Goal: Check status: Check status

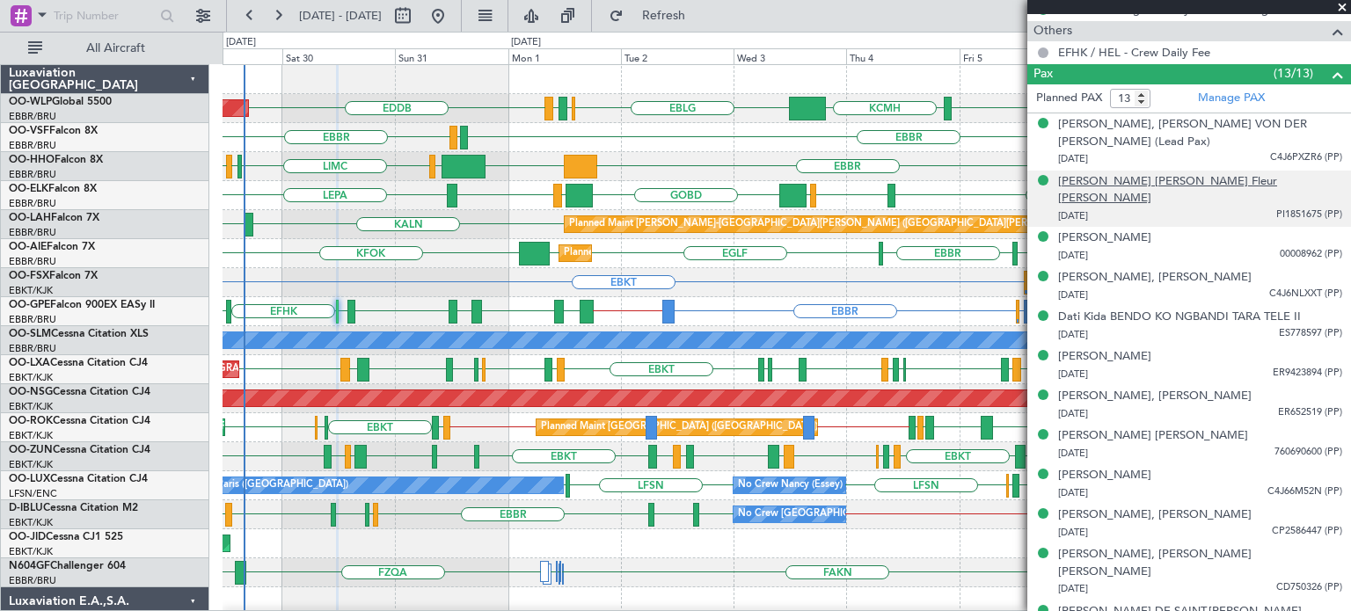
scroll to position [805, 0]
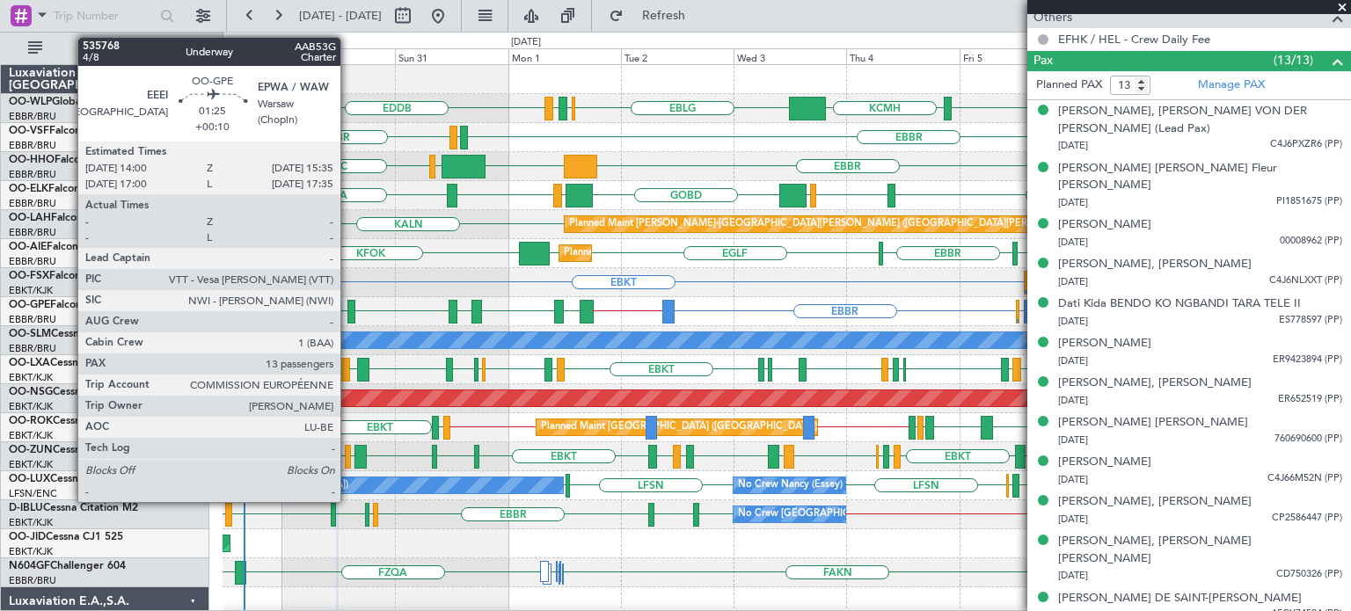
click at [348, 305] on div at bounding box center [351, 312] width 8 height 24
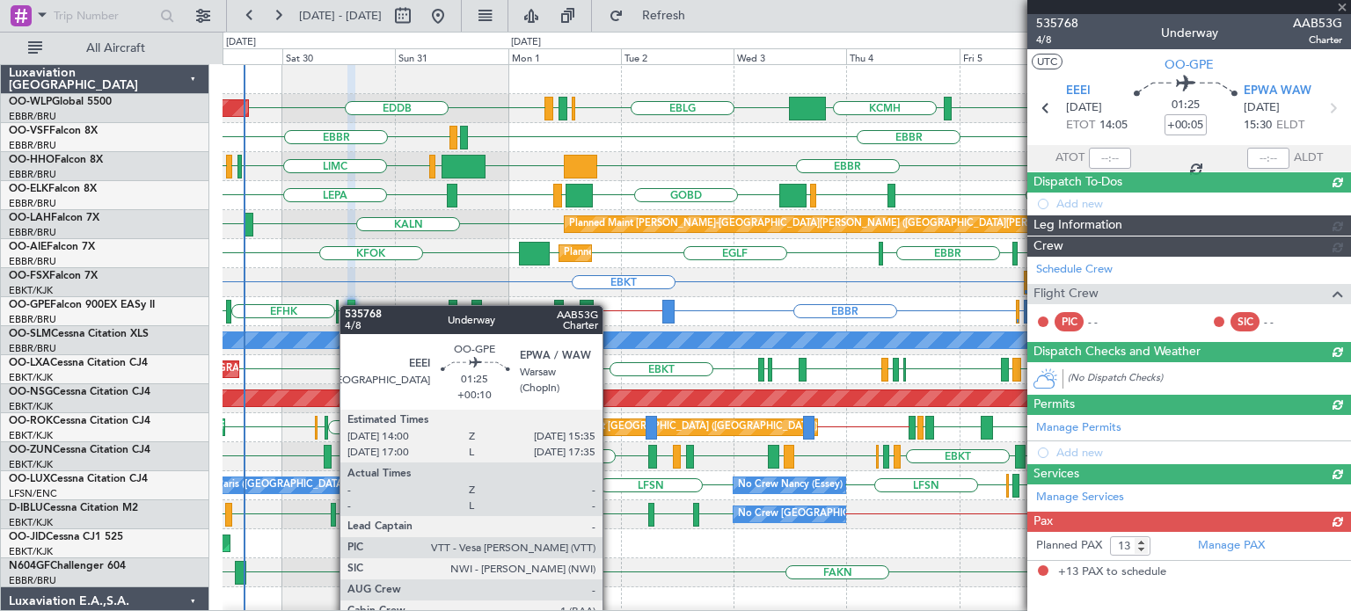
type input "+00:10"
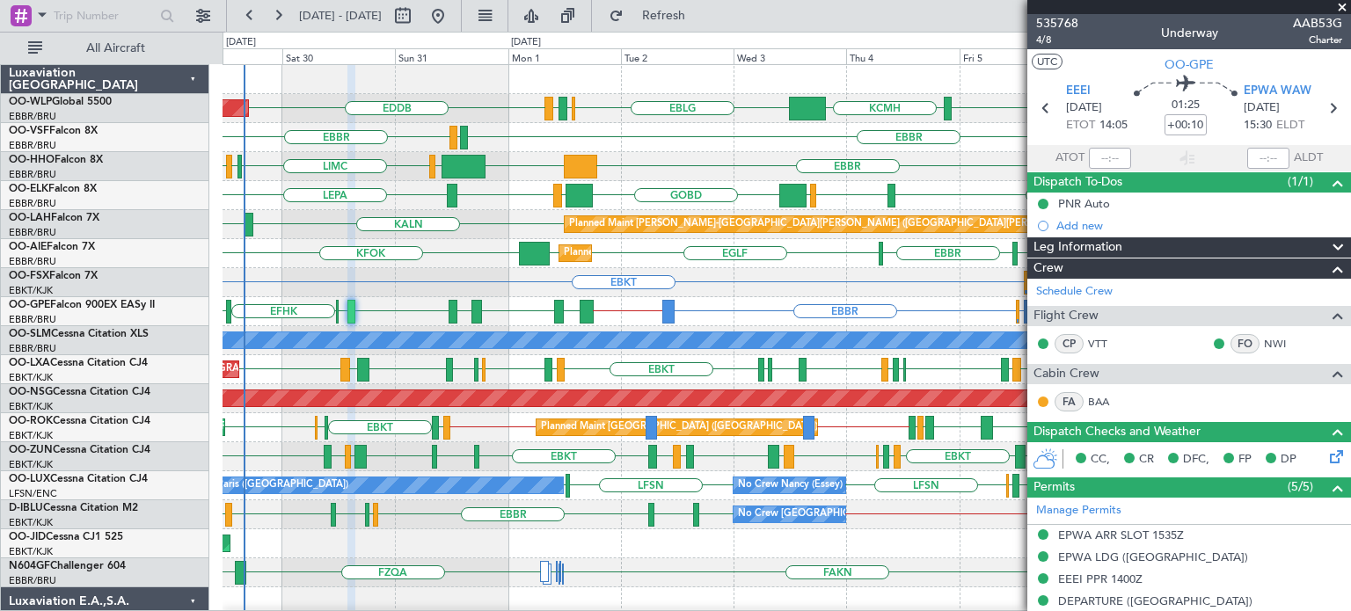
scroll to position [352, 0]
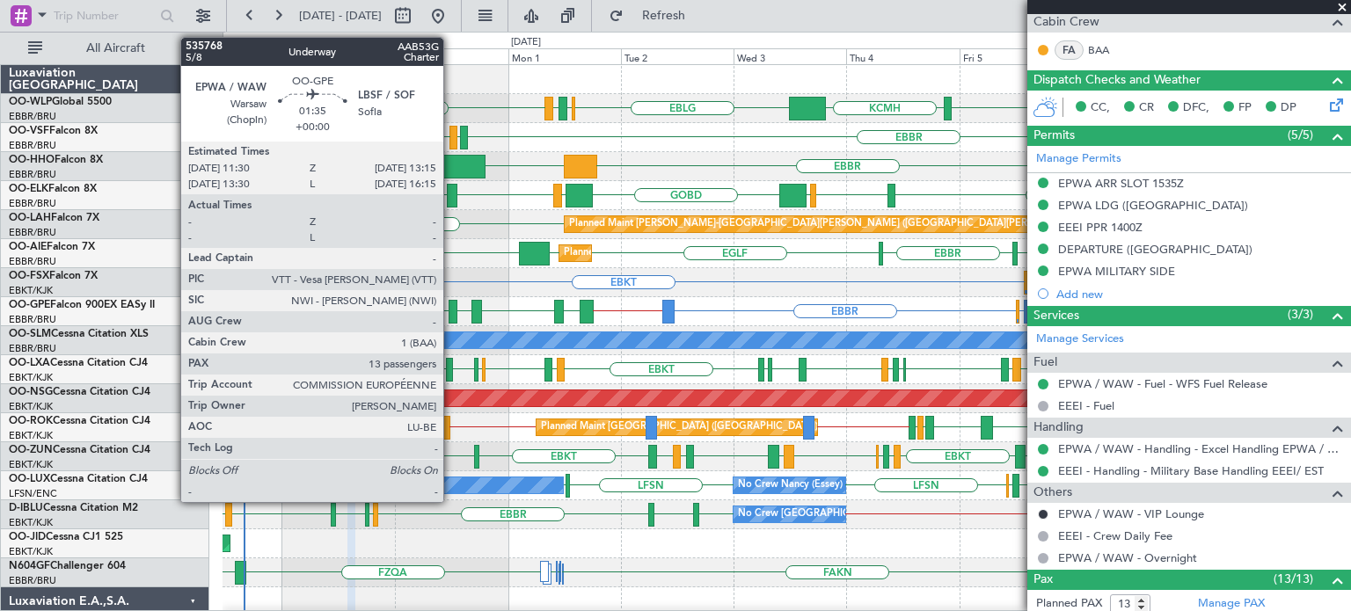
click at [451, 310] on div at bounding box center [453, 312] width 9 height 24
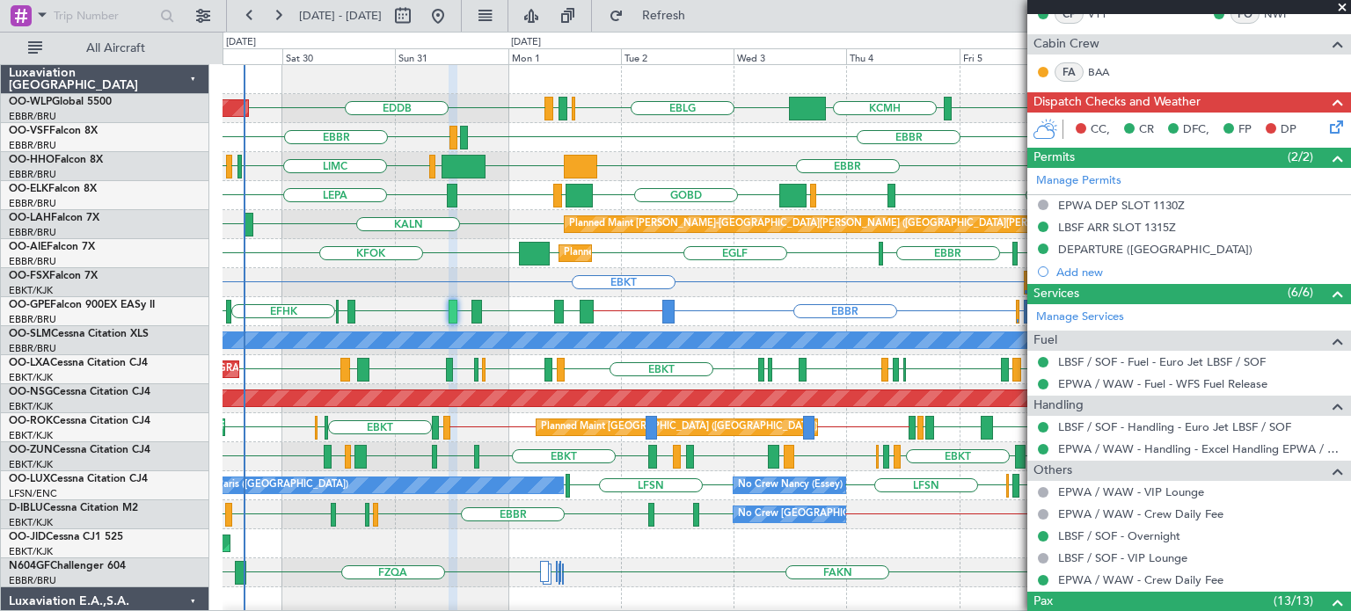
scroll to position [616, 0]
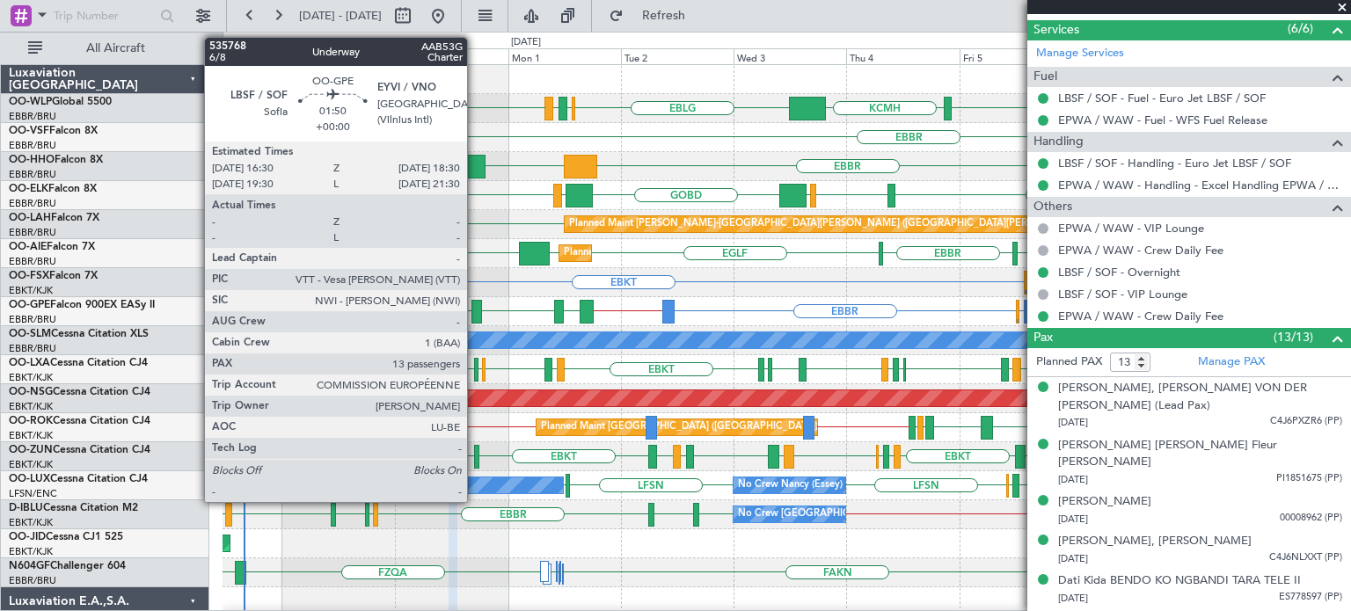
click at [475, 305] on div at bounding box center [476, 312] width 10 height 24
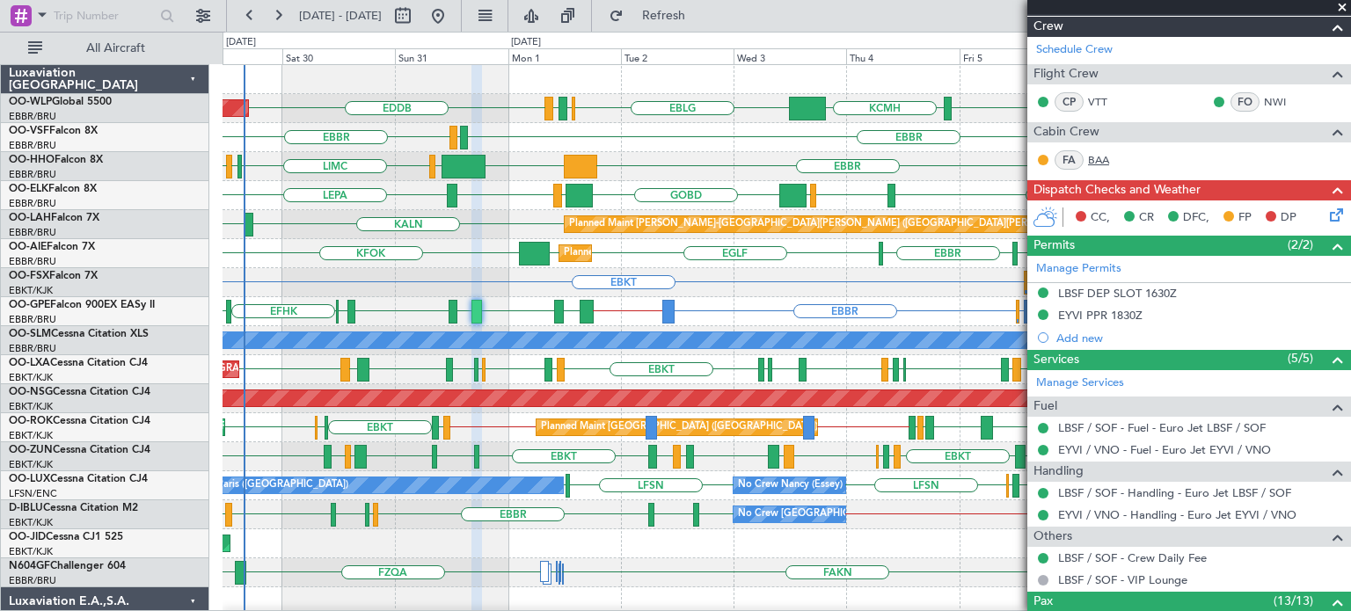
scroll to position [440, 0]
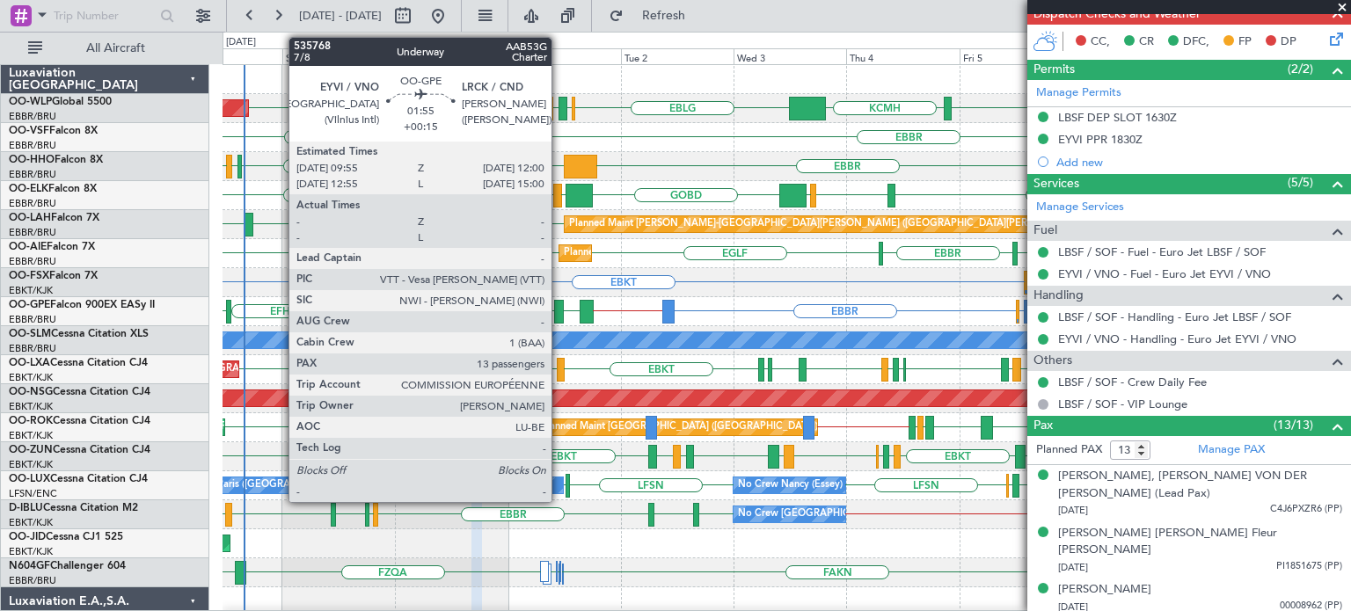
click at [559, 308] on div at bounding box center [559, 312] width 11 height 24
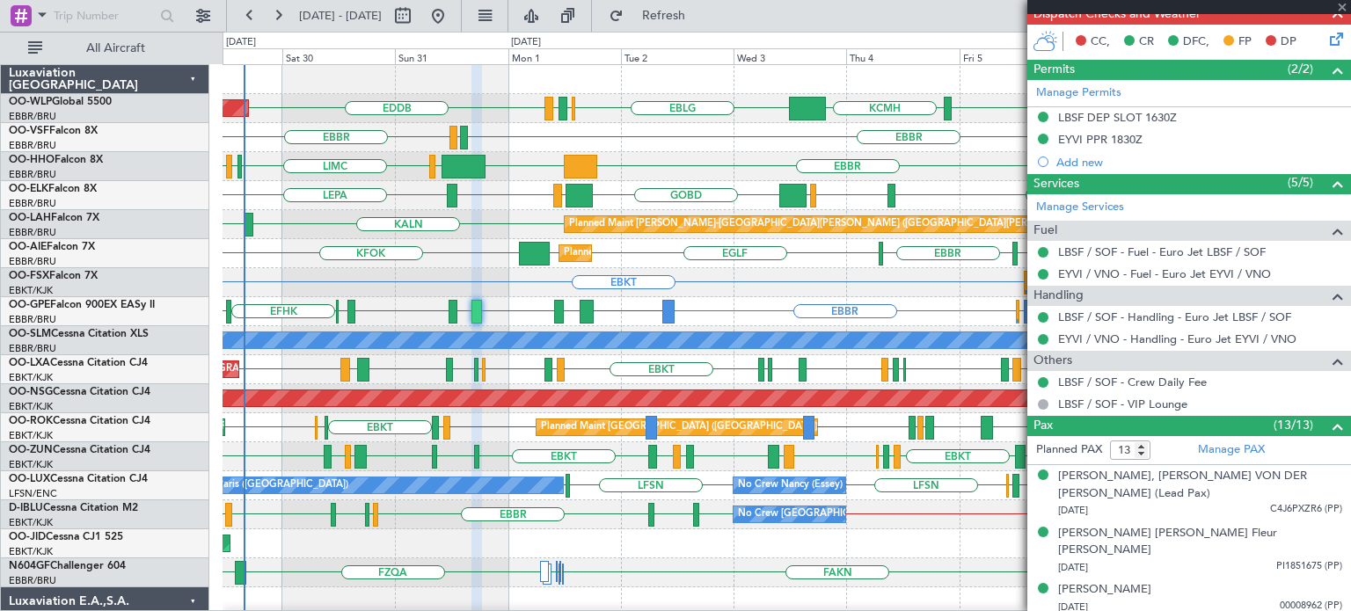
type input "+00:15"
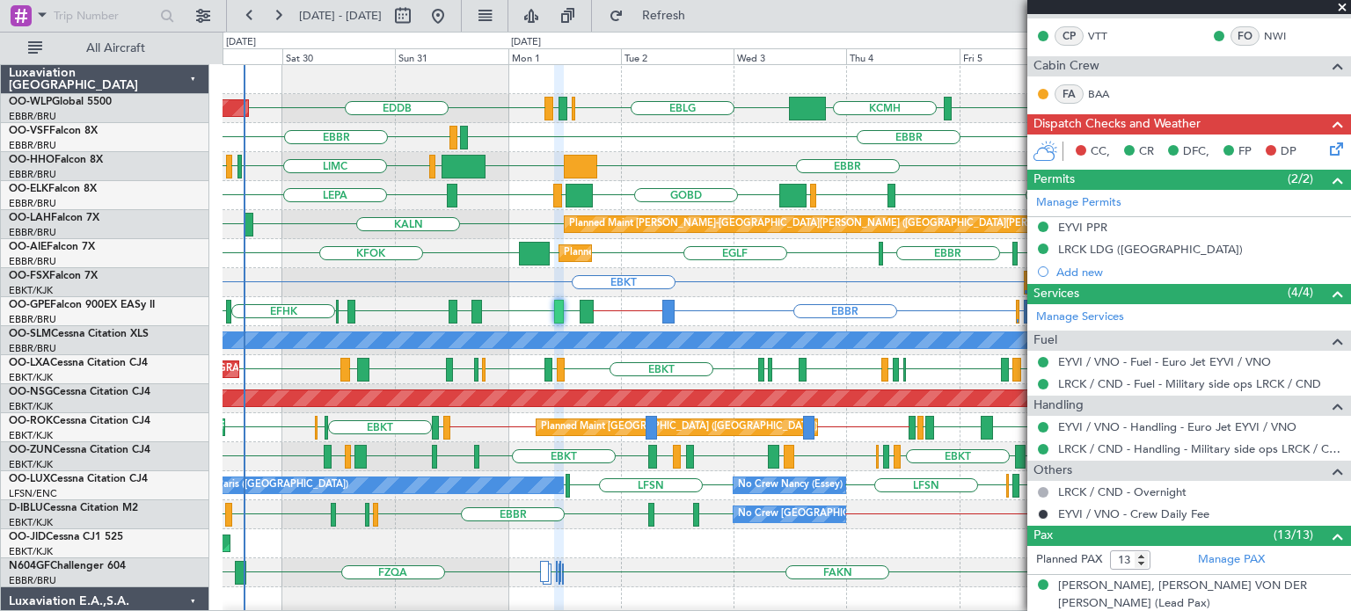
scroll to position [528, 0]
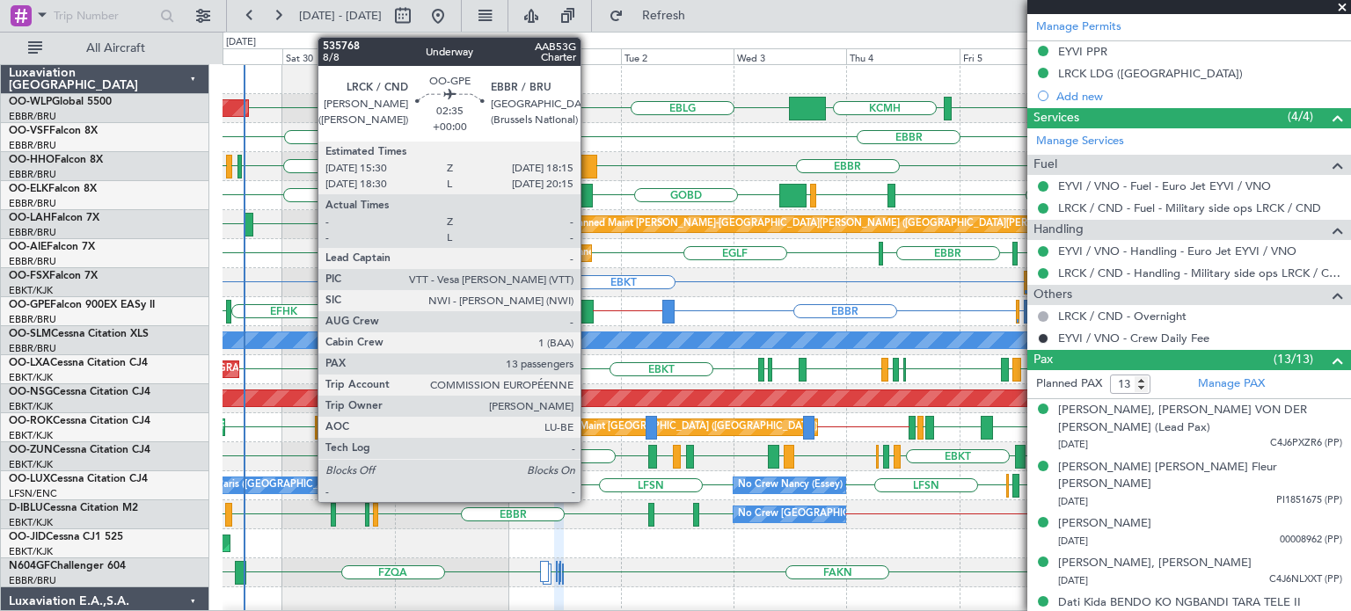
click at [588, 302] on div at bounding box center [586, 312] width 13 height 24
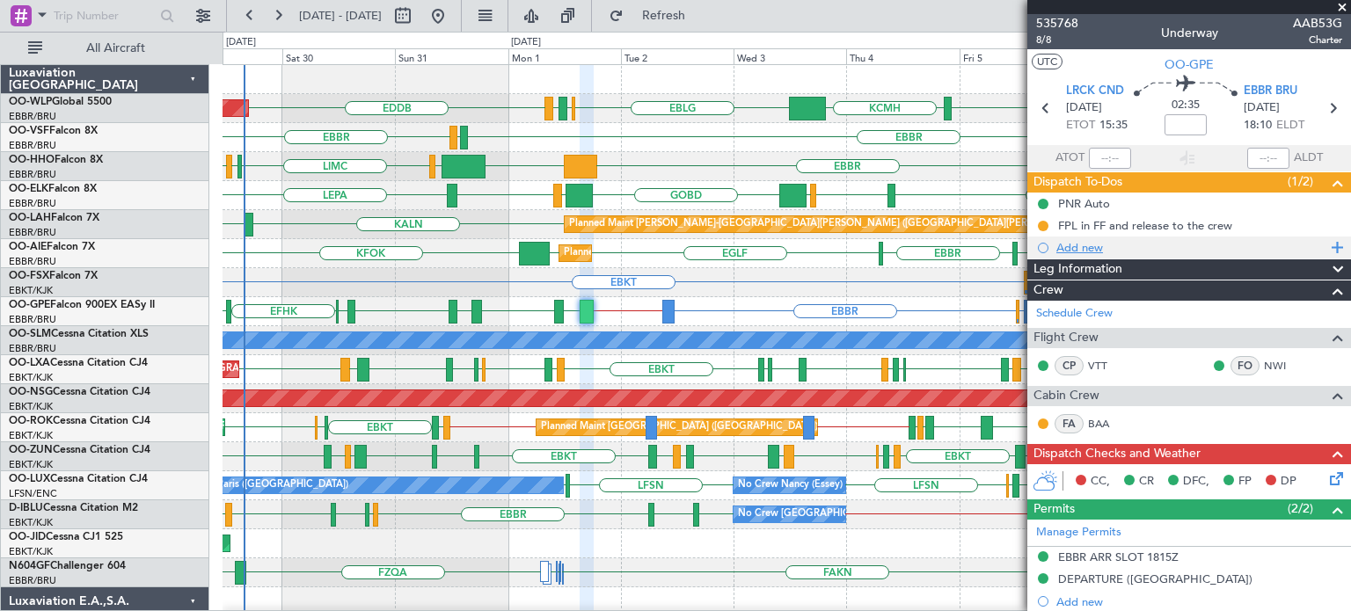
scroll to position [440, 0]
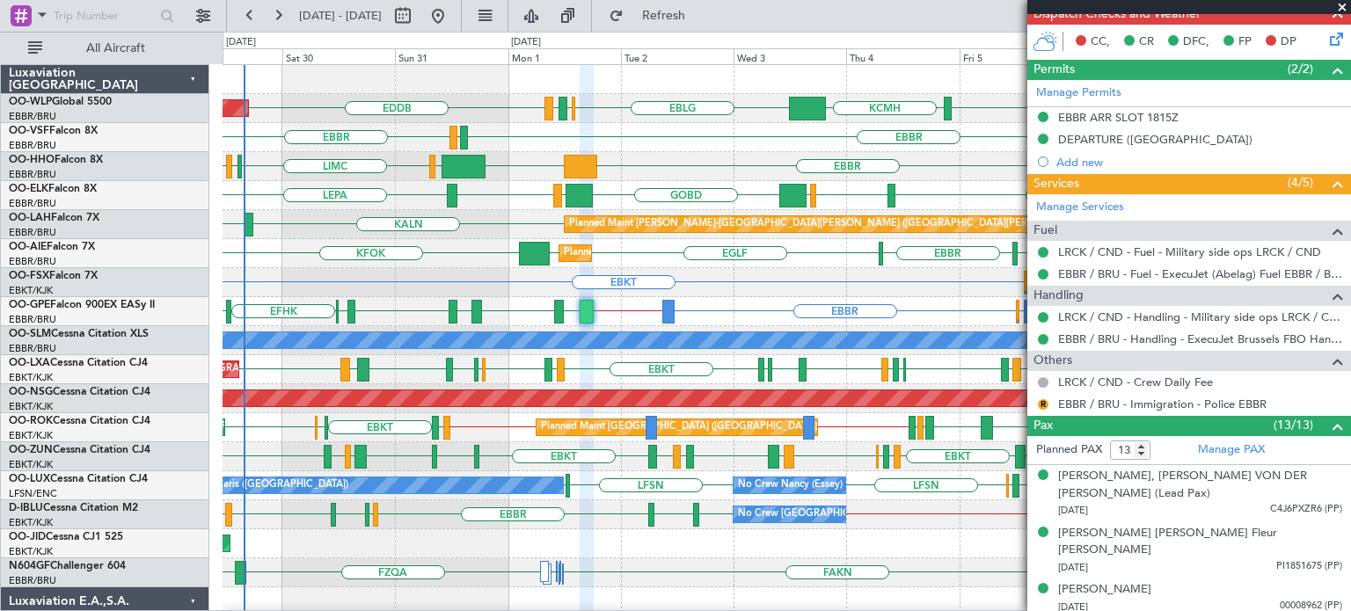
click at [1344, 4] on span at bounding box center [1342, 8] width 18 height 16
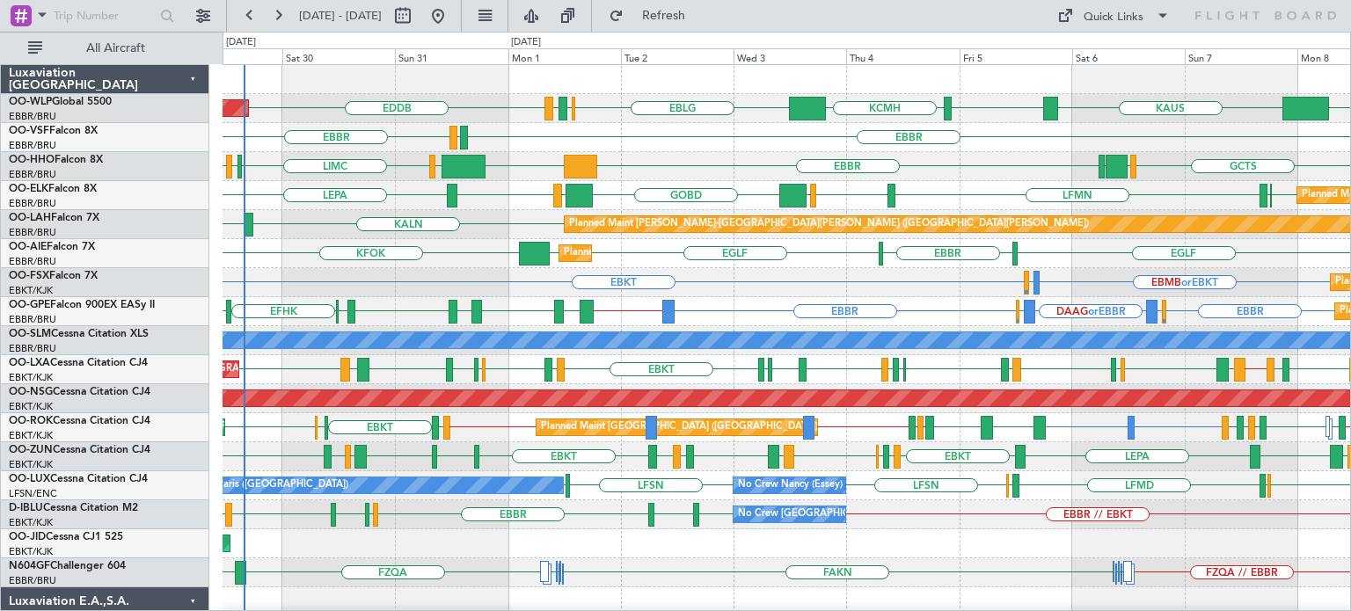
click at [711, 165] on div "GCTS GMMH [GEOGRAPHIC_DATA] [GEOGRAPHIC_DATA] KTEB [GEOGRAPHIC_DATA] LIMC [GEOG…" at bounding box center [787, 166] width 1128 height 29
